Goal: Task Accomplishment & Management: Use online tool/utility

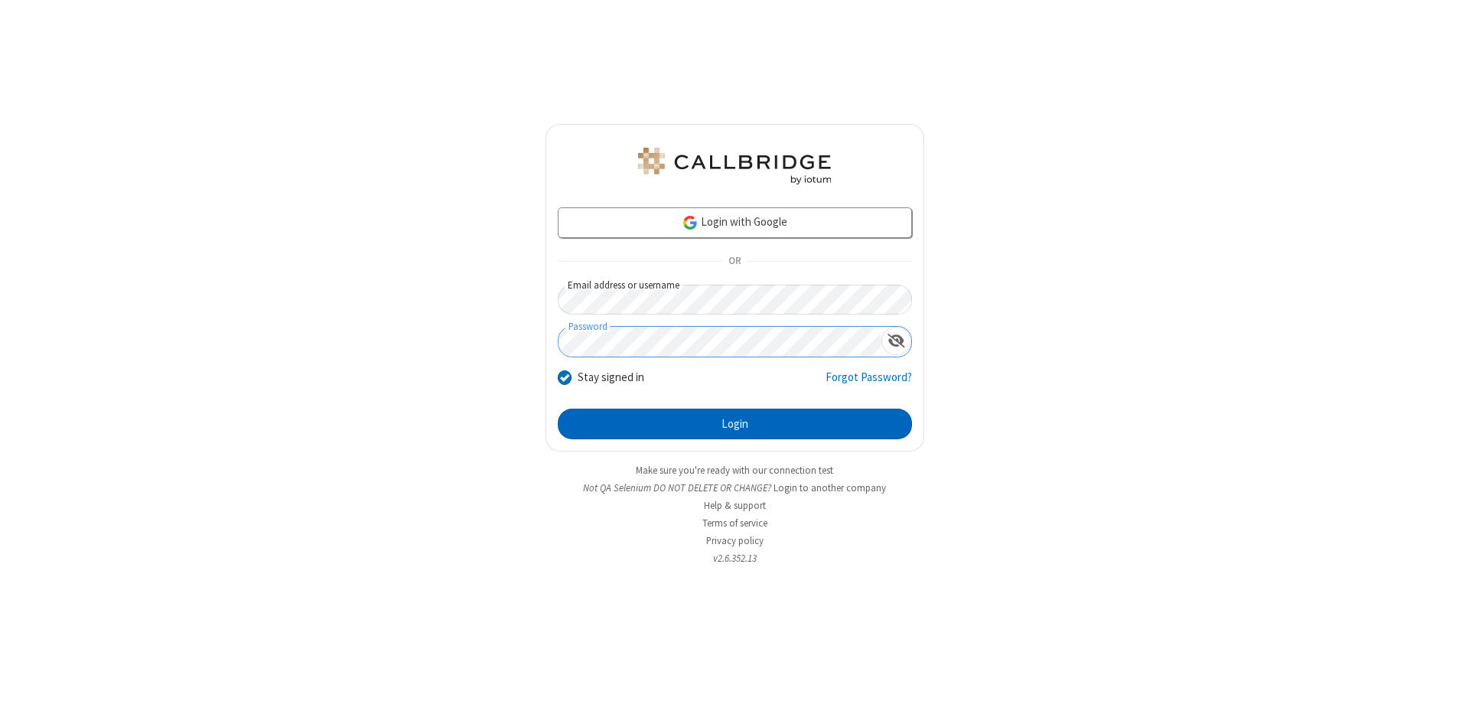
click at [735, 424] on button "Login" at bounding box center [735, 424] width 354 height 31
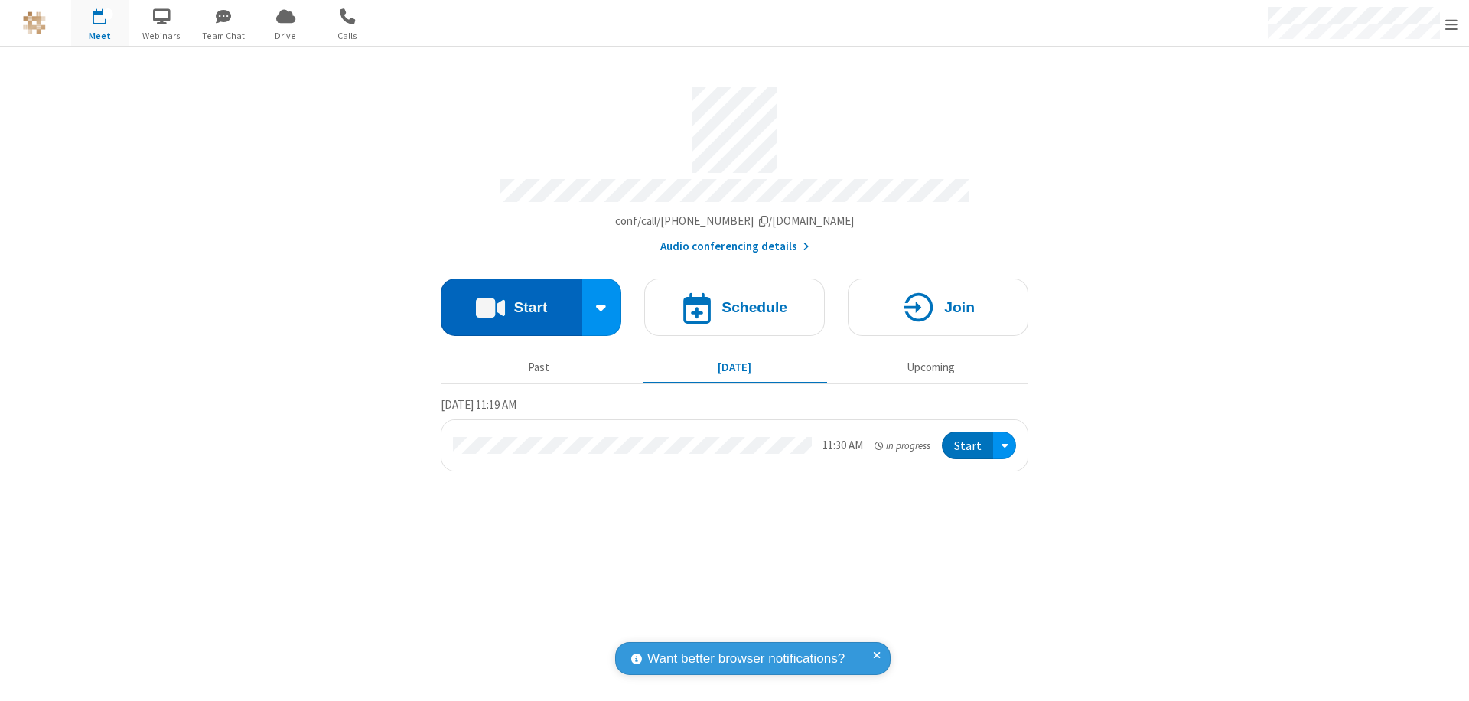
click at [511, 300] on button "Start" at bounding box center [512, 307] width 142 height 57
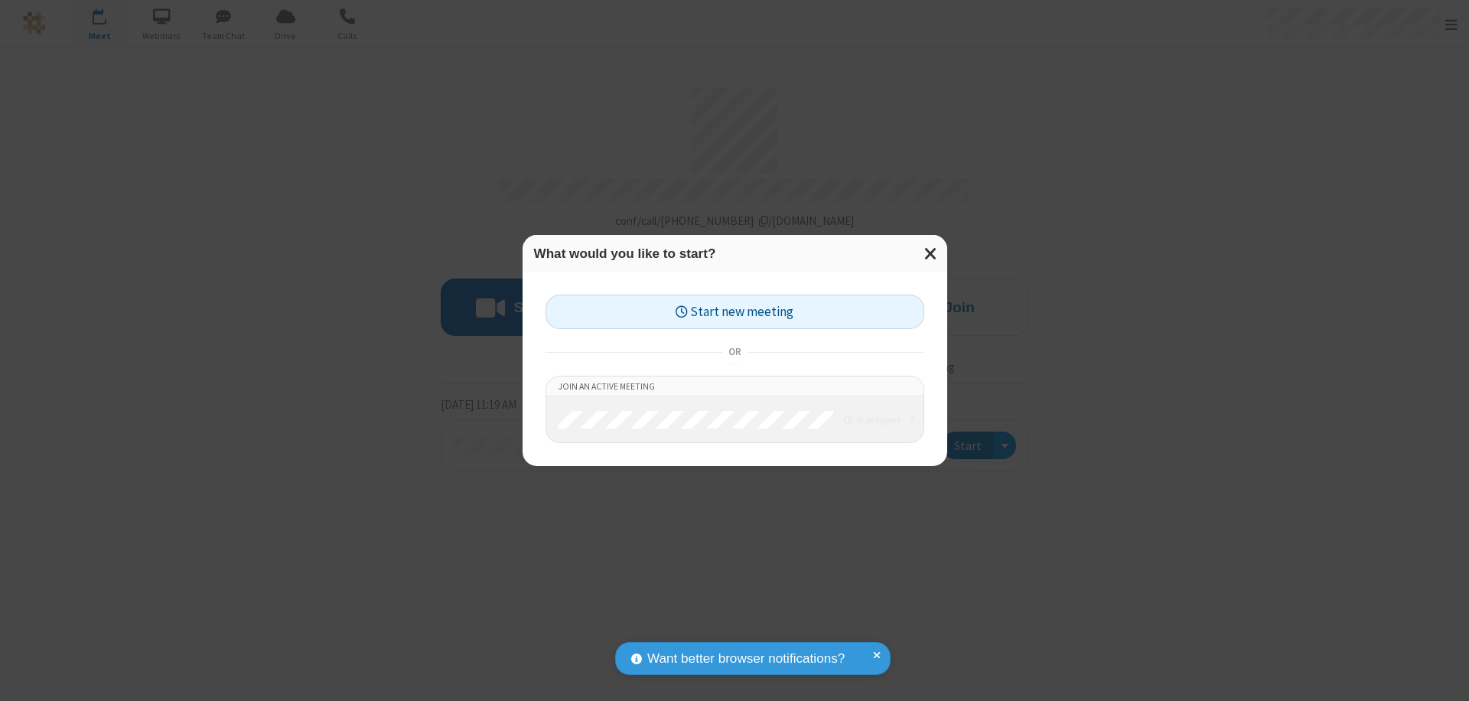
click at [735, 311] on button "Start new meeting" at bounding box center [735, 312] width 379 height 34
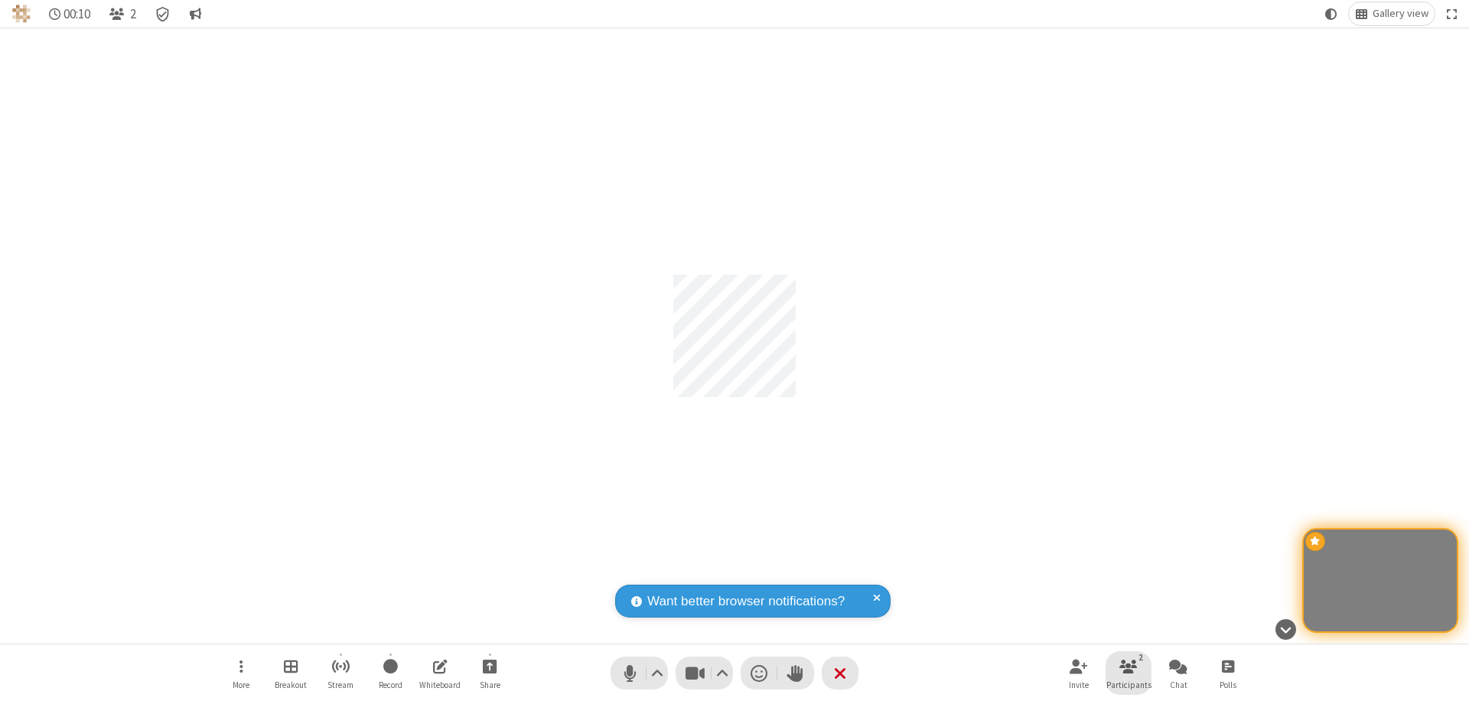
click at [1129, 684] on span "Participants" at bounding box center [1129, 684] width 45 height 9
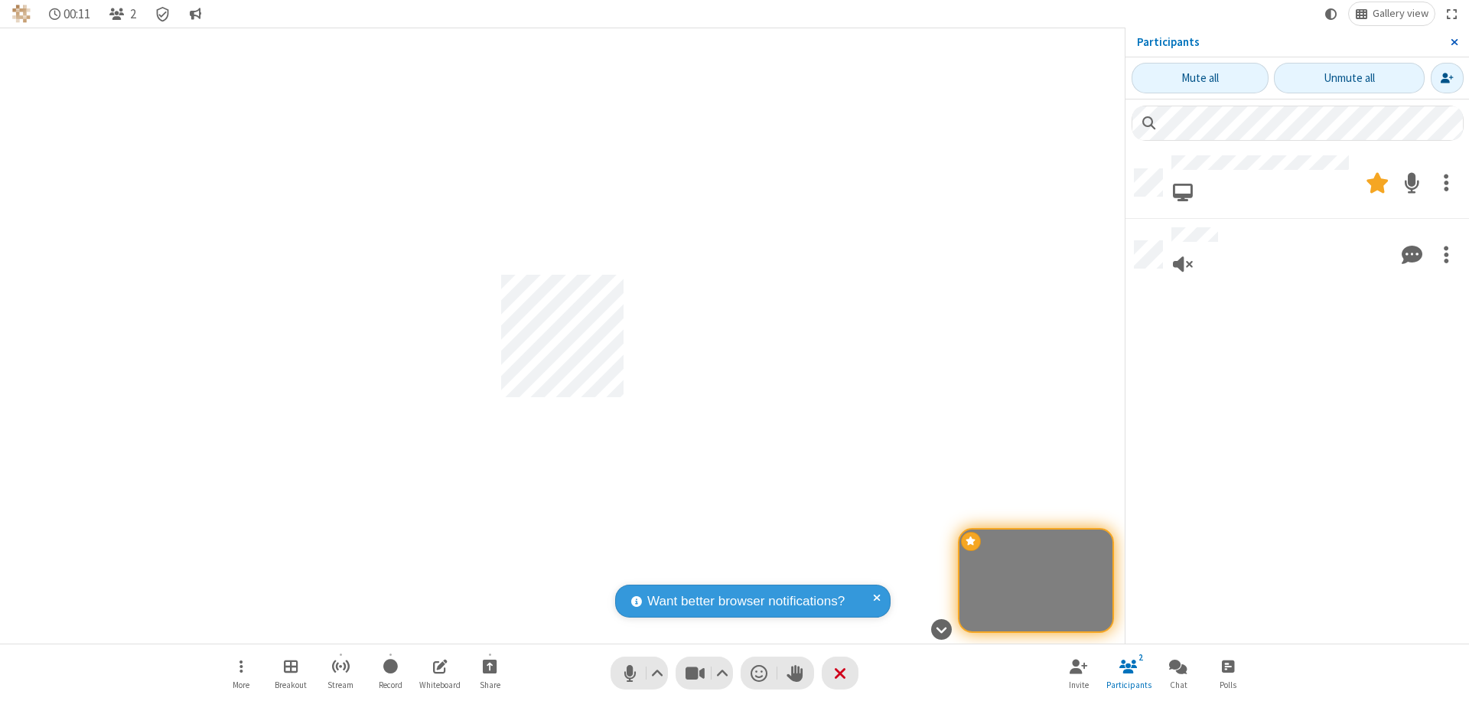
click at [1454, 42] on span "Close sidebar" at bounding box center [1455, 42] width 8 height 12
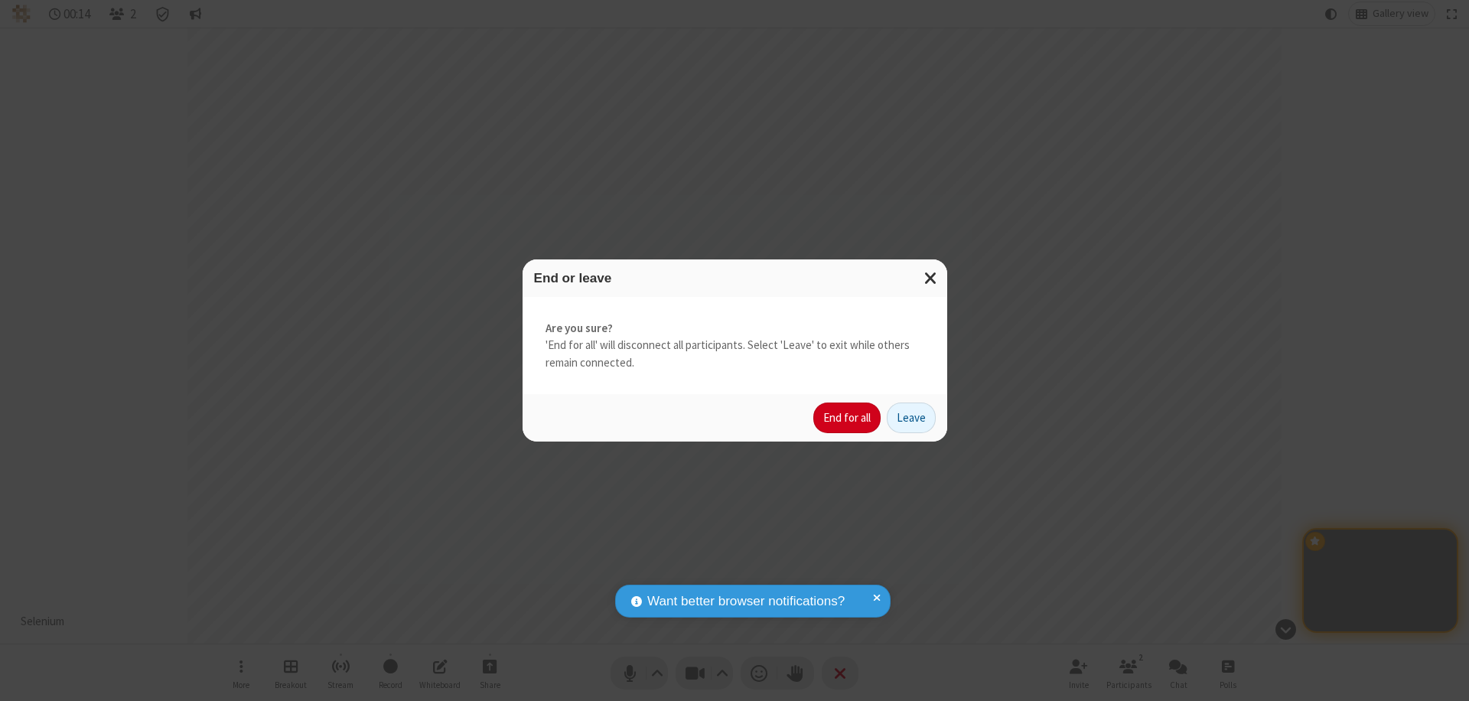
click at [848, 418] on button "End for all" at bounding box center [846, 418] width 67 height 31
